Goal: Navigation & Orientation: Find specific page/section

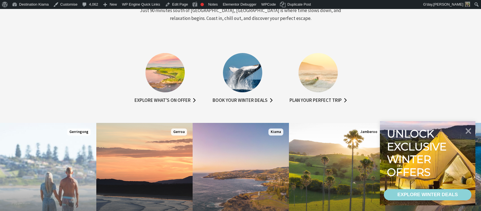
scroll to position [281, 0]
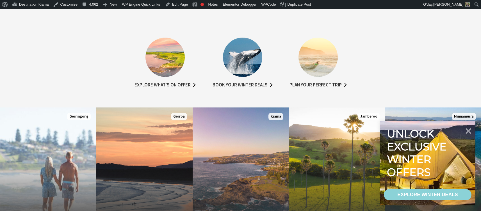
click at [164, 85] on link "Explore what's on offer" at bounding box center [164, 85] width 61 height 8
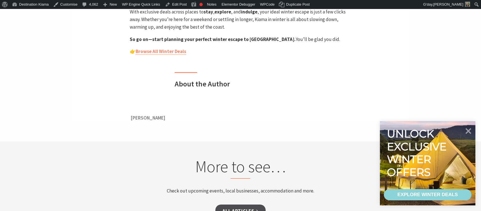
scroll to position [898, 0]
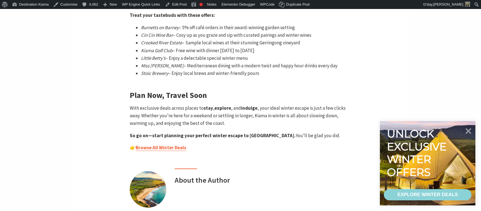
click at [169, 144] on link "Browse All Winter Deals" at bounding box center [160, 147] width 50 height 6
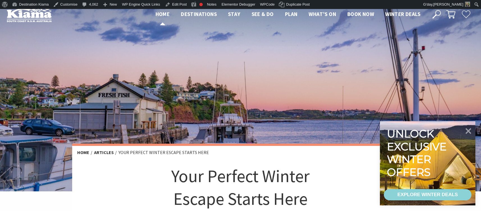
click at [157, 14] on span "Home" at bounding box center [162, 14] width 14 height 7
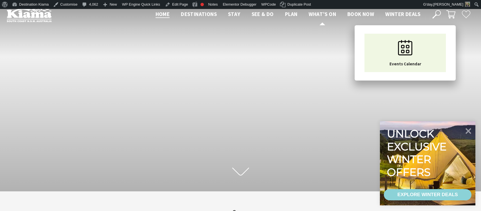
click at [315, 14] on span "What’s On" at bounding box center [321, 14] width 27 height 7
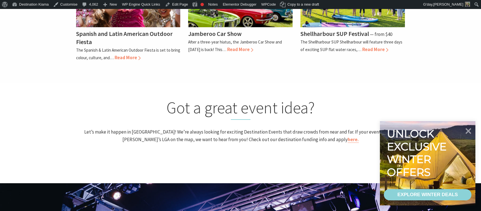
scroll to position [421, 0]
